Goal: Task Accomplishment & Management: Manage account settings

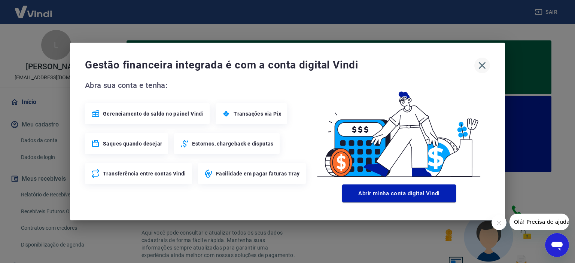
click at [483, 67] on icon "button" at bounding box center [482, 66] width 12 height 12
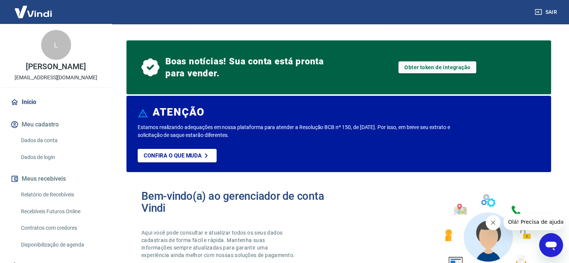
click at [41, 133] on button "Meu cadastro" at bounding box center [56, 124] width 94 height 16
click at [36, 148] on link "Dados da conta" at bounding box center [60, 140] width 85 height 15
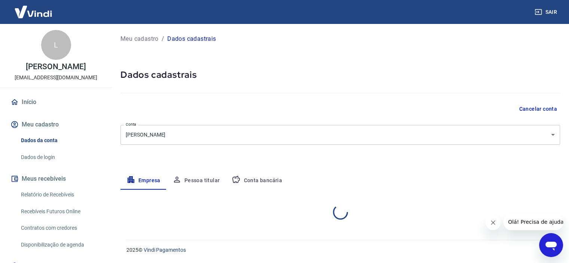
select select "SP"
select select "business"
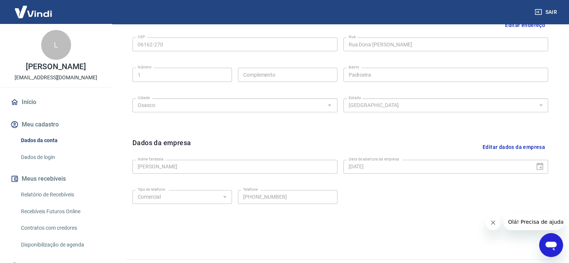
scroll to position [276, 0]
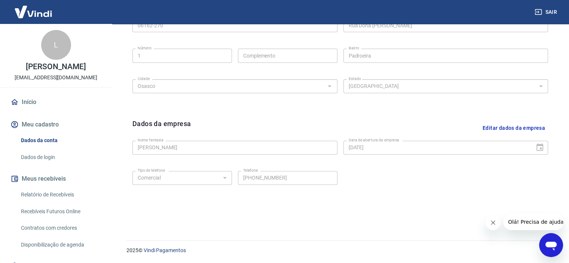
click at [509, 126] on button "Editar dados da empresa" at bounding box center [514, 128] width 68 height 19
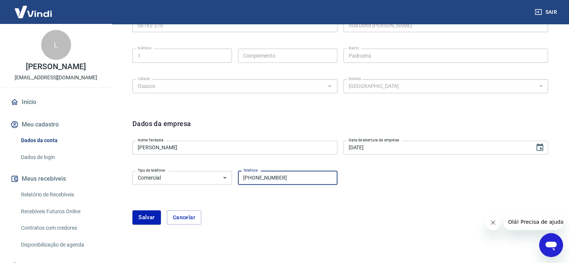
drag, startPoint x: 295, startPoint y: 180, endPoint x: 249, endPoint y: 175, distance: 45.9
click at [249, 175] on input "[PHONE_NUMBER]" at bounding box center [288, 178] width 100 height 14
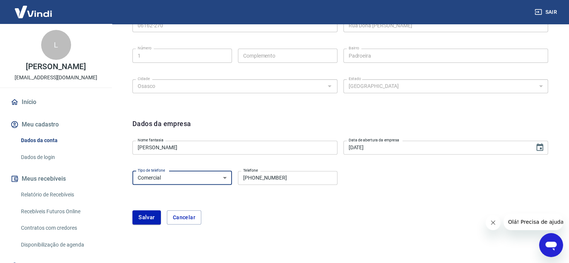
click at [226, 178] on select "Residencial Comercial" at bounding box center [182, 178] width 100 height 14
click at [288, 178] on input "[PHONE_NUMBER]" at bounding box center [288, 178] width 100 height 14
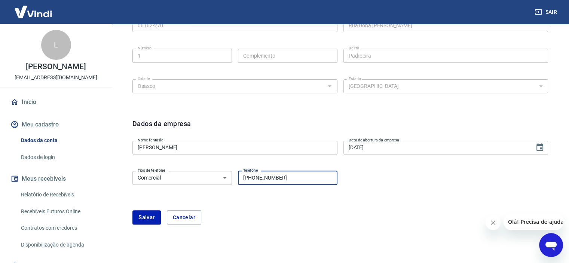
type input "[PHONE_NUMBER]"
click at [143, 220] on button "Salvar" at bounding box center [146, 217] width 28 height 14
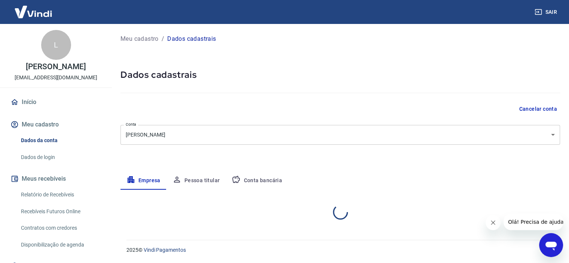
scroll to position [0, 0]
select select "SP"
select select "business"
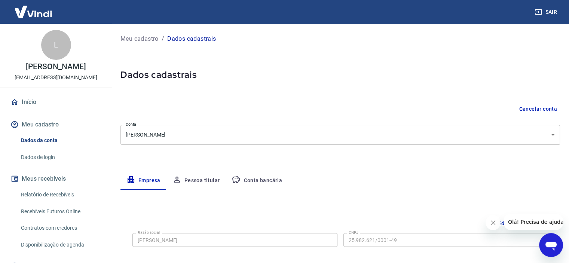
click at [205, 182] on button "Pessoa titular" at bounding box center [197, 181] width 60 height 18
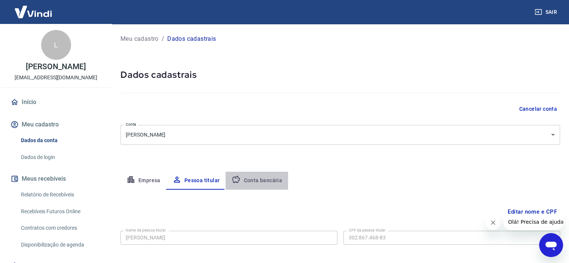
click at [266, 179] on button "Conta bancária" at bounding box center [257, 181] width 62 height 18
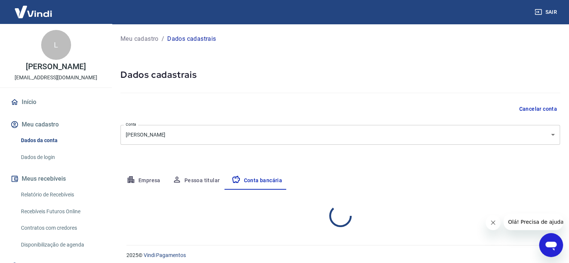
select select "1"
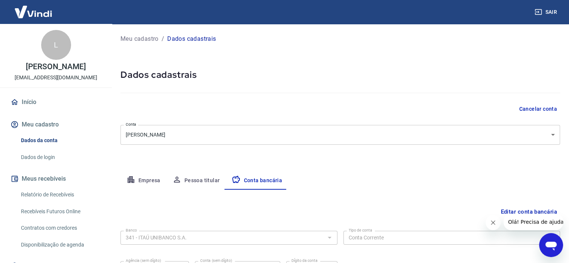
click at [80, 82] on p "[EMAIL_ADDRESS][DOMAIN_NAME]" at bounding box center [56, 78] width 83 height 8
click at [34, 165] on link "Dados de login" at bounding box center [60, 157] width 85 height 15
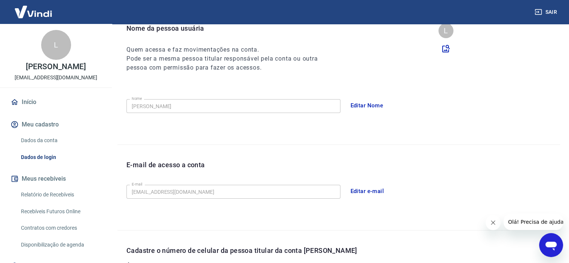
scroll to position [98, 0]
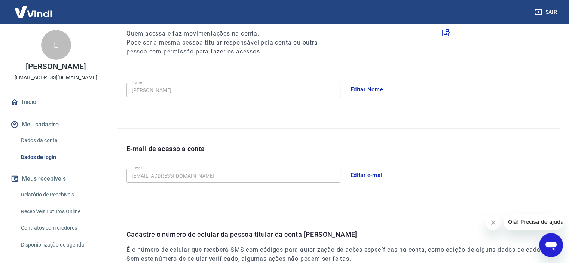
click at [365, 174] on button "Editar e-mail" at bounding box center [368, 175] width 42 height 16
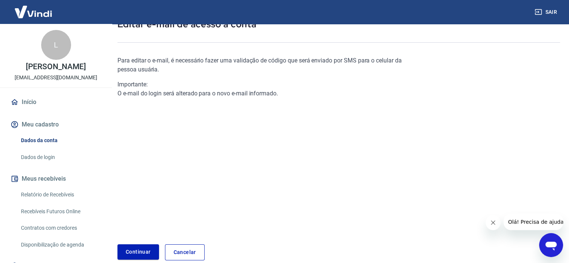
scroll to position [49, 0]
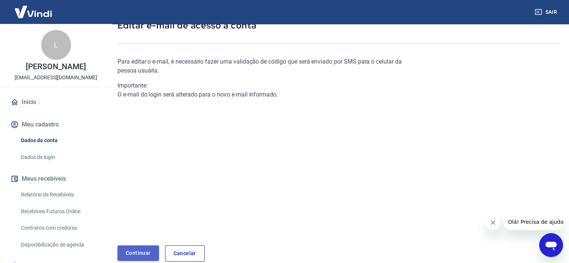
click at [147, 250] on link "Continuar" at bounding box center [139, 252] width 42 height 15
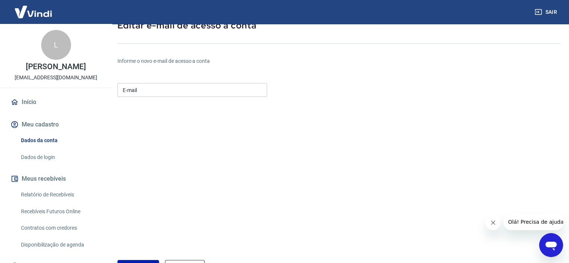
click at [165, 91] on input "E-mail" at bounding box center [193, 90] width 150 height 14
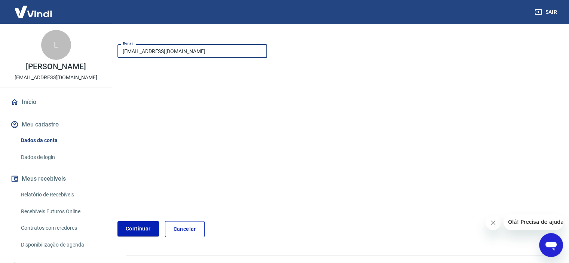
scroll to position [103, 0]
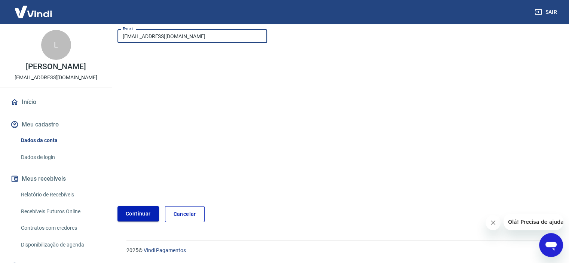
type input "[EMAIL_ADDRESS][DOMAIN_NAME]"
click at [130, 211] on button "Continuar" at bounding box center [139, 213] width 42 height 15
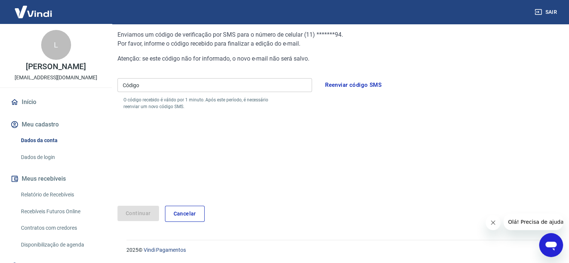
scroll to position [76, 0]
click at [166, 88] on input "Código" at bounding box center [215, 86] width 195 height 14
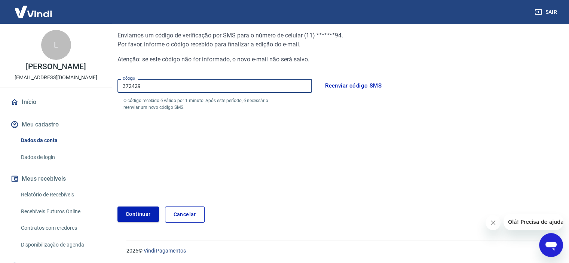
type input "372429"
click at [135, 212] on button "Continuar" at bounding box center [139, 214] width 42 height 15
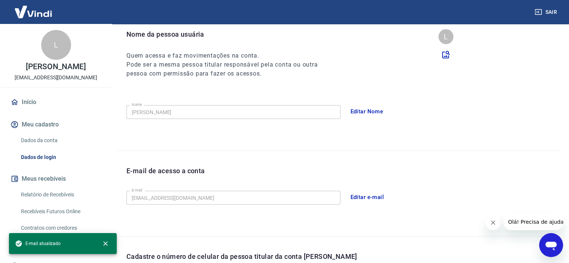
scroll to position [216, 0]
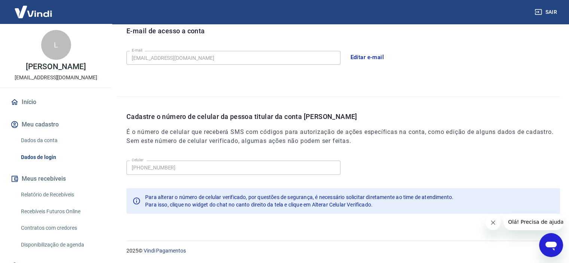
click at [486, 68] on div "E-mail [EMAIL_ADDRESS][DOMAIN_NAME] E-mail Editar e-mail" at bounding box center [343, 58] width 434 height 21
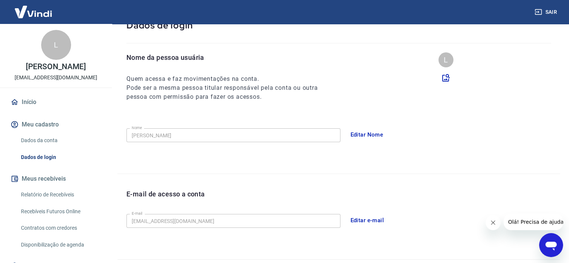
scroll to position [0, 0]
